Goal: Task Accomplishment & Management: Complete application form

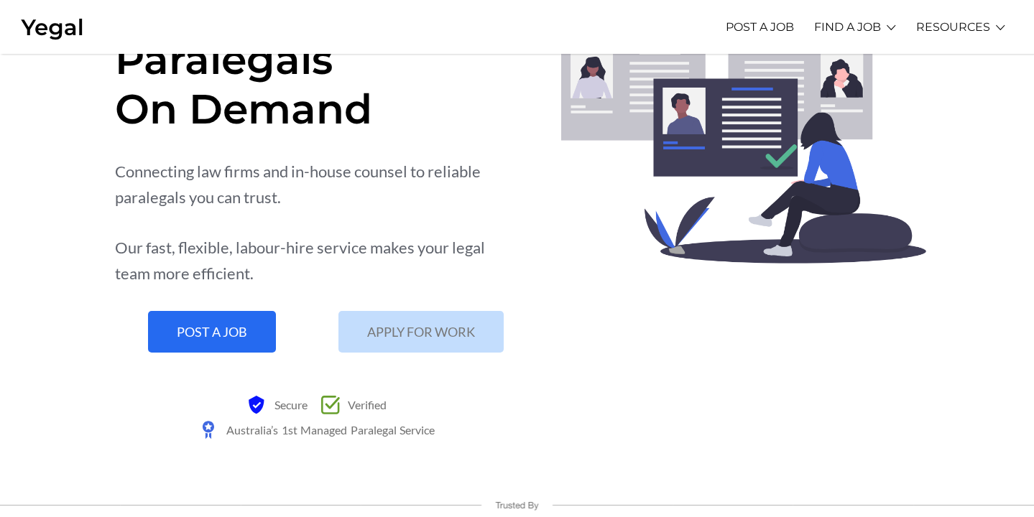
click at [386, 337] on span "APPLY FOR WORK" at bounding box center [421, 331] width 108 height 13
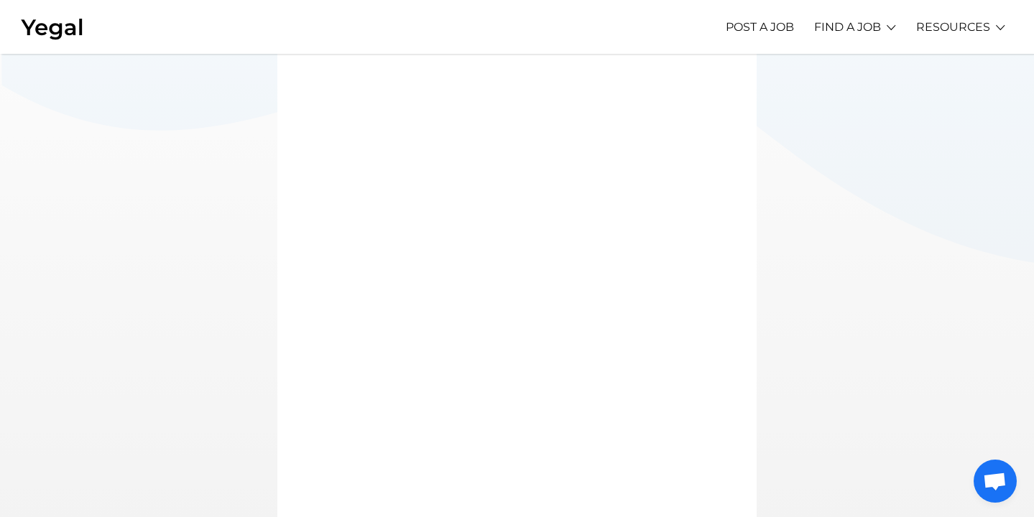
scroll to position [214, 0]
click at [813, 93] on link "Apply Now" at bounding box center [811, 85] width 94 height 22
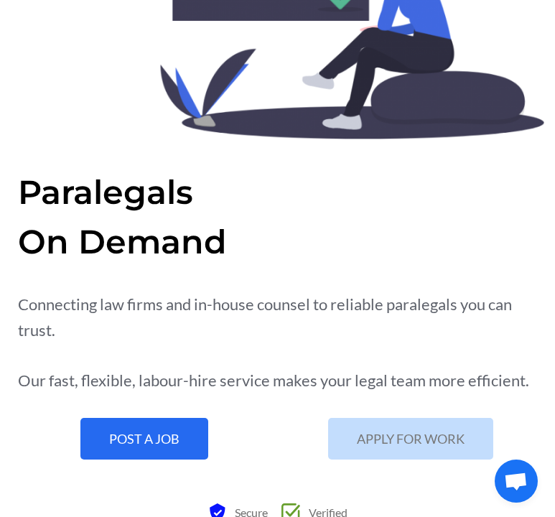
scroll to position [353, 0]
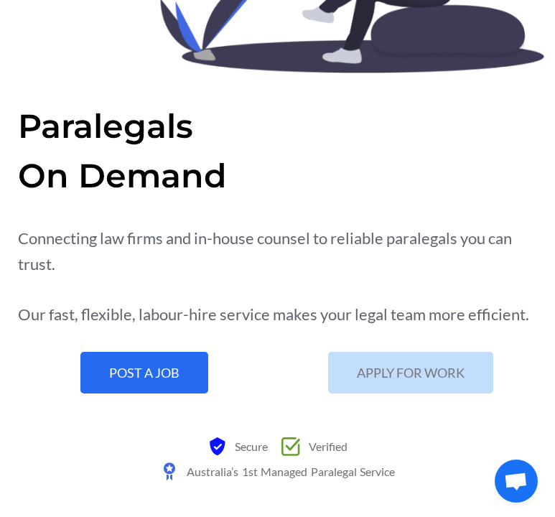
click at [398, 389] on link "APPLY FOR WORK" at bounding box center [410, 373] width 165 height 42
